Goal: Ask a question: Seek information or help from site administrators or community

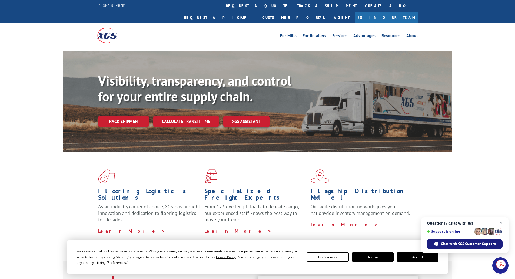
click at [457, 243] on span "Chat with XGS Customer Support" at bounding box center [468, 243] width 55 height 5
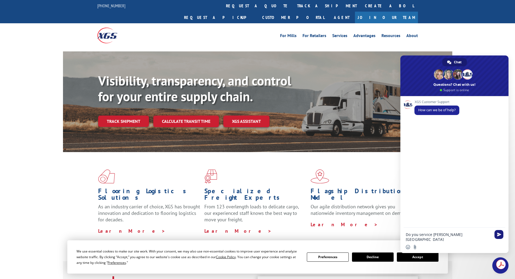
type textarea "Do you service [PERSON_NAME][GEOGRAPHIC_DATA]"
click at [496, 234] on span "Send" at bounding box center [498, 234] width 9 height 9
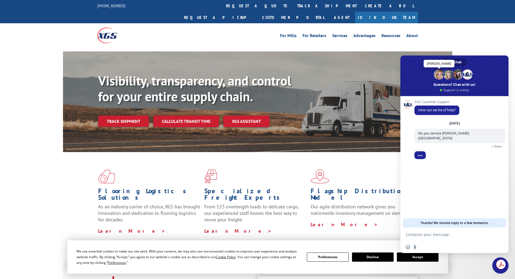
click at [436, 75] on span at bounding box center [439, 74] width 10 height 10
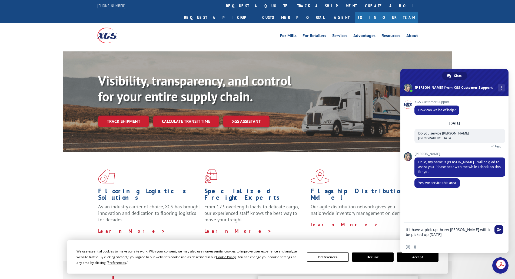
type textarea "if i have a pick up threw [PERSON_NAME] will it be picked up [DATE]"
click at [500, 230] on span "Send" at bounding box center [499, 229] width 4 height 4
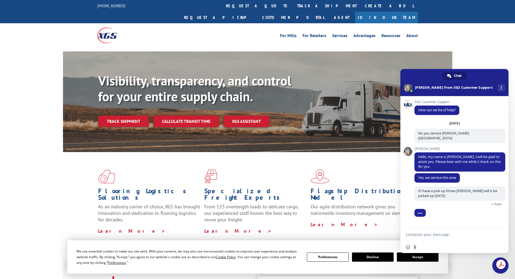
scroll to position [3, 0]
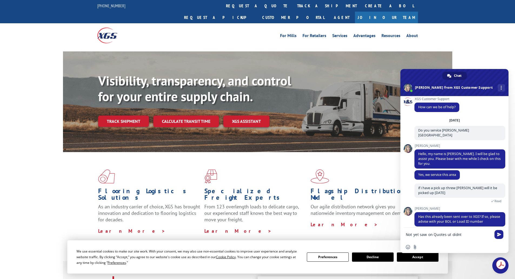
click at [449, 236] on textarea "Not yet saw on Quotes ut didnt" at bounding box center [449, 234] width 86 height 14
click at [454, 235] on textarea "Not yet saw on Quotes ut didnt" at bounding box center [449, 234] width 86 height 14
click at [449, 236] on textarea "Not yet saw on Quotes ut didnt" at bounding box center [449, 234] width 86 height 14
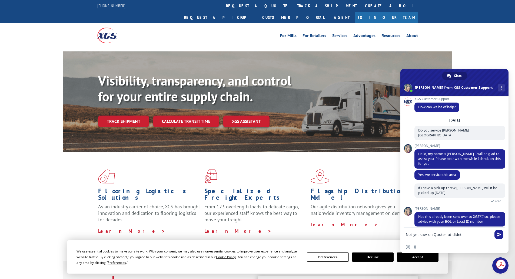
click at [447, 235] on textarea "Not yet saw on Quotes ut didnt" at bounding box center [449, 234] width 86 height 14
click at [460, 235] on textarea "Not yet saw on Quotes but didnt" at bounding box center [449, 234] width 86 height 14
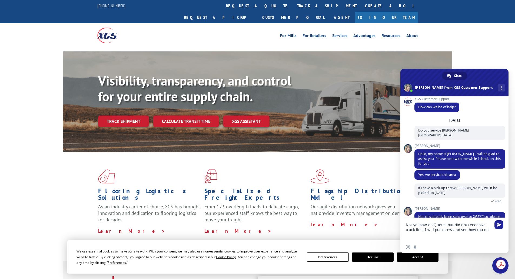
click at [475, 231] on textarea "Not yet saw on Quotes but did not recognize truck line I will put threw and see…" at bounding box center [449, 228] width 86 height 23
type textarea "Not yet saw on Quotes but did not recognize truck line I will put threw and see…"
click at [496, 225] on span "Send" at bounding box center [498, 224] width 9 height 9
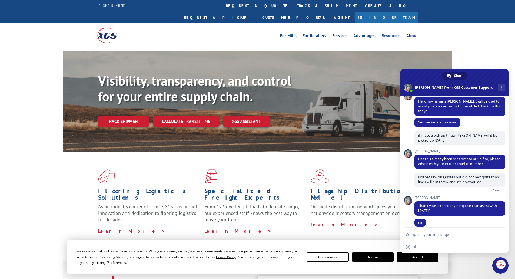
scroll to position [80, 0]
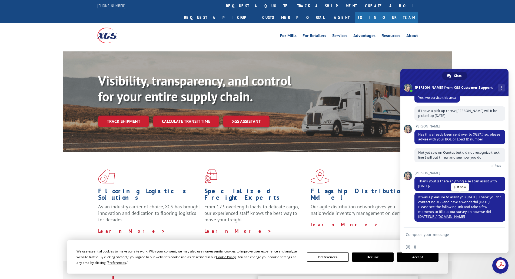
click at [446, 218] on link "[URL][DOMAIN_NAME]" at bounding box center [446, 216] width 36 height 5
